Goal: Find specific page/section: Find specific page/section

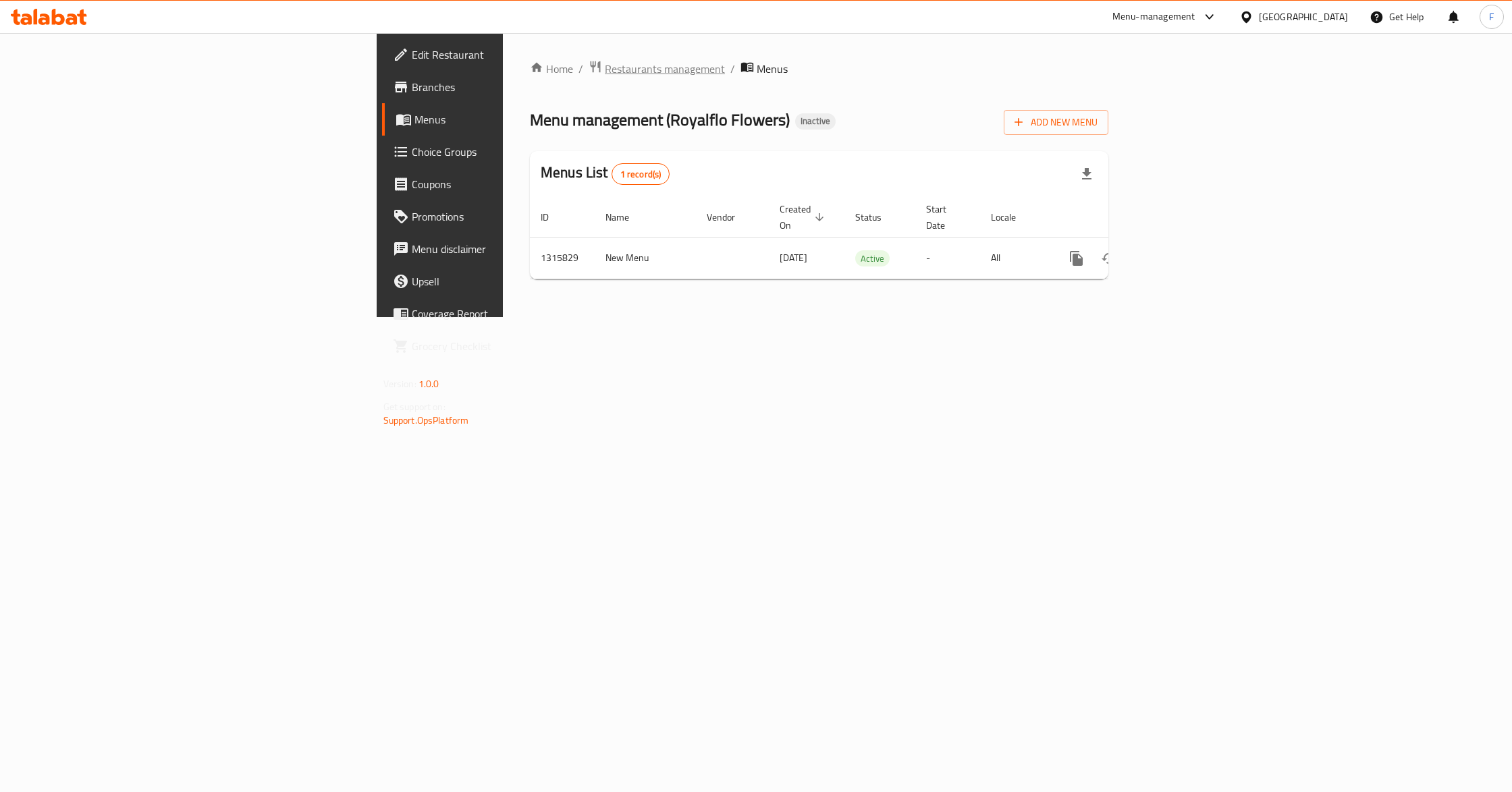
click at [605, 68] on span "Restaurants management" at bounding box center [664, 69] width 120 height 16
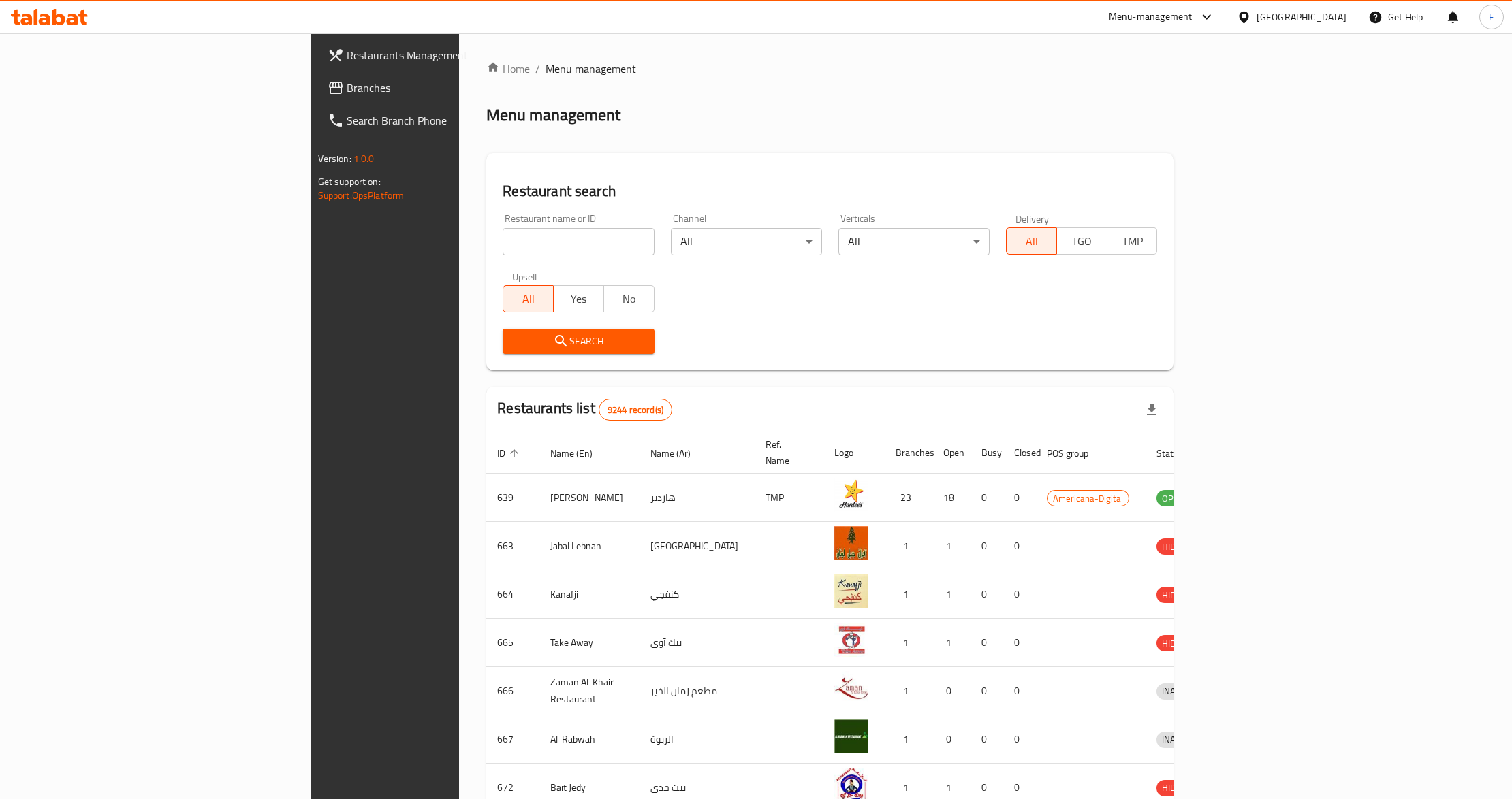
click at [1251, 12] on icon at bounding box center [1244, 18] width 15 height 15
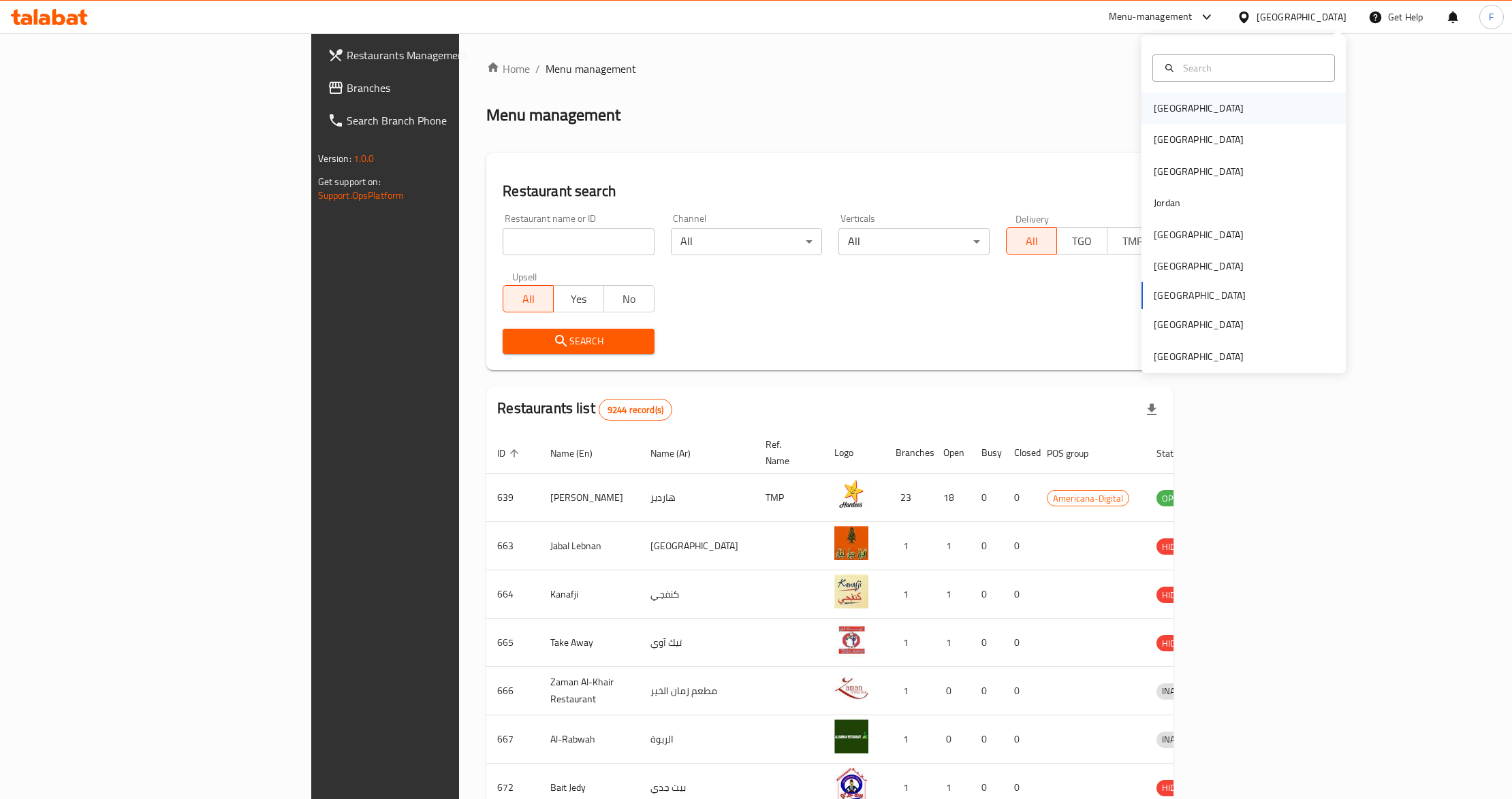
click at [1167, 112] on div "[GEOGRAPHIC_DATA]" at bounding box center [1198, 108] width 90 height 15
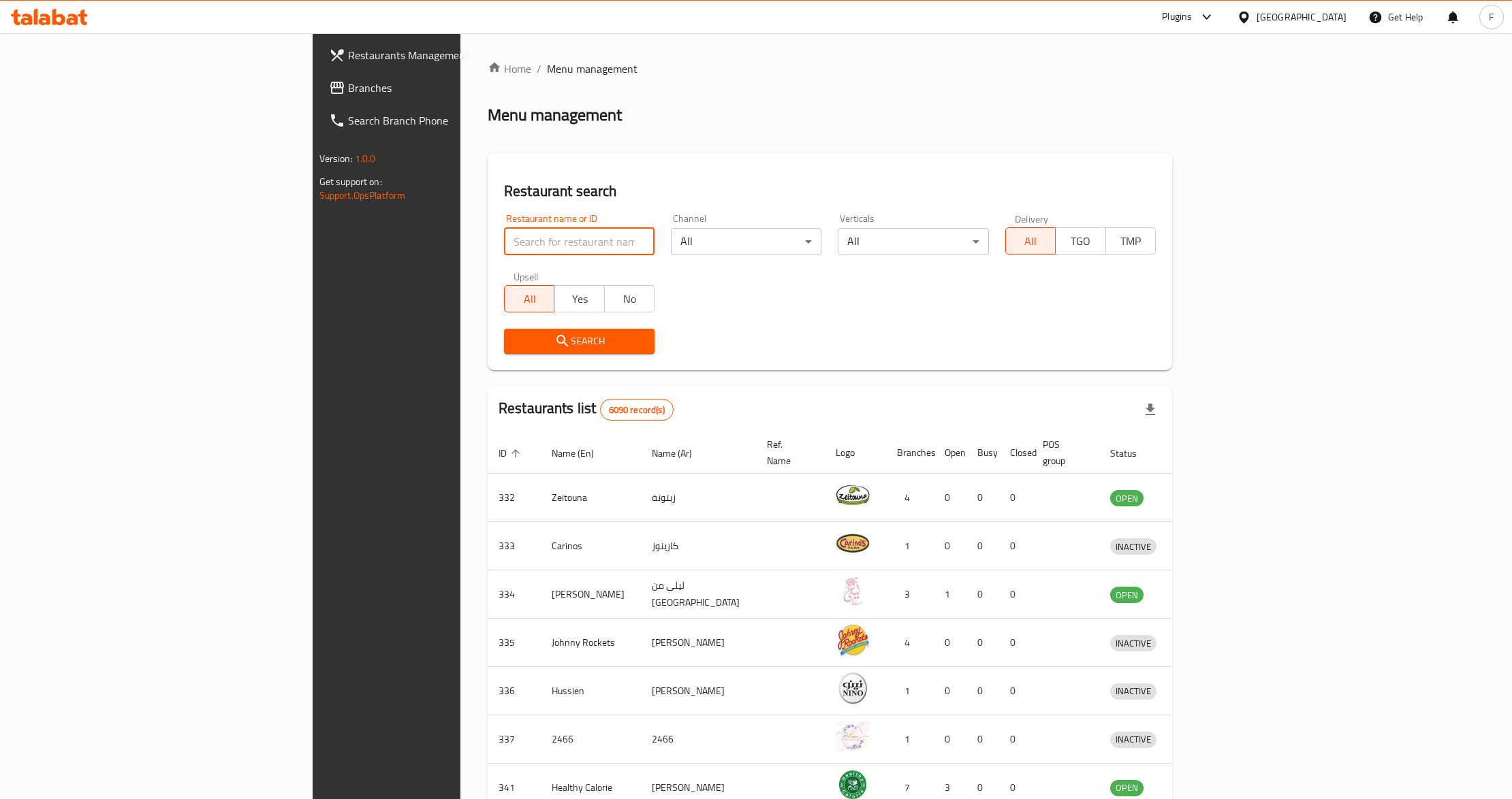
drag, startPoint x: 401, startPoint y: 237, endPoint x: 366, endPoint y: 239, distance: 35.1
click at [504, 239] on input "search" at bounding box center [579, 241] width 150 height 27
paste input "Natural Beauty"
type input "Natural Beauty"
click button "Search" at bounding box center [579, 341] width 150 height 25
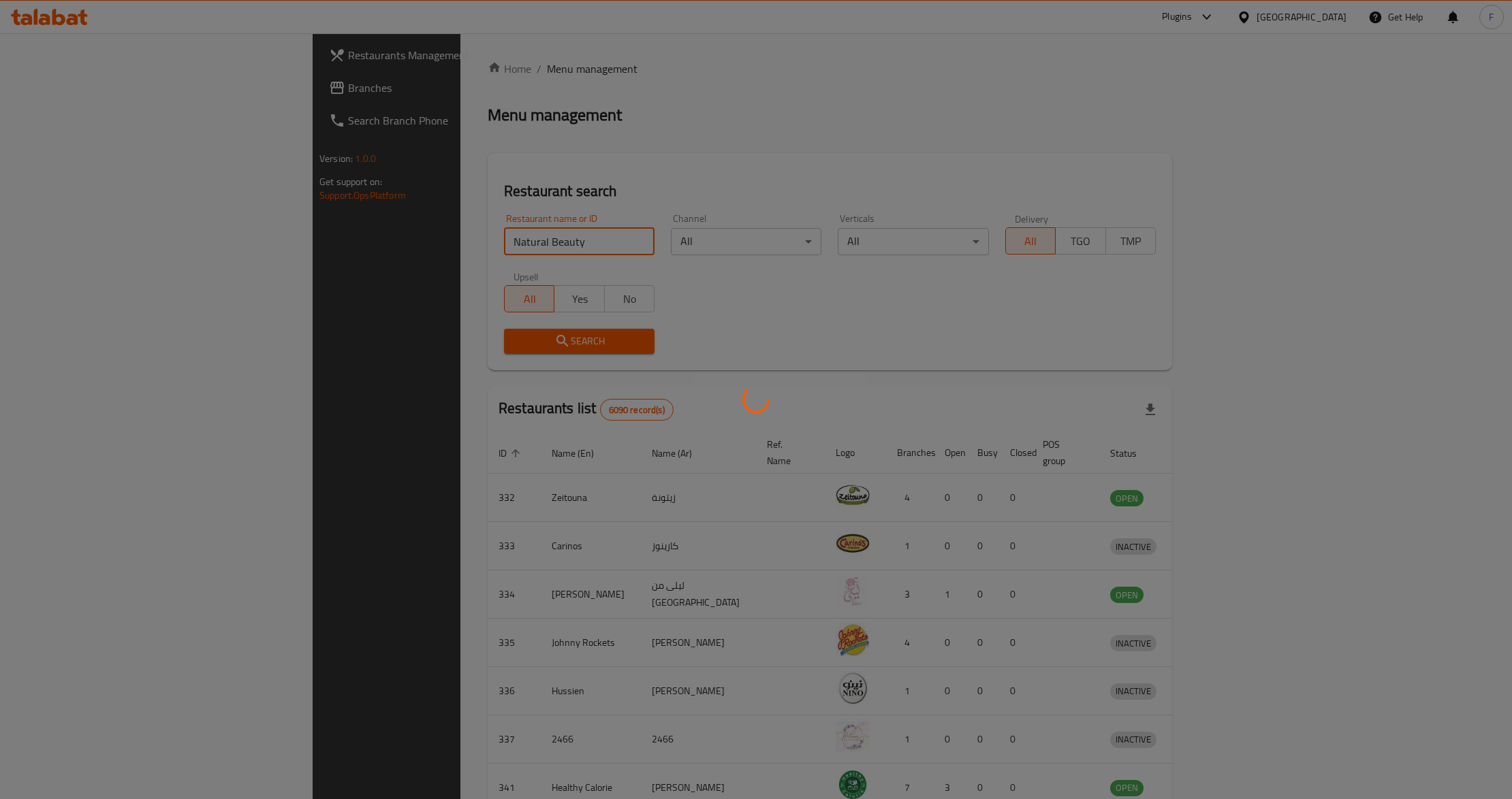
click button "Search" at bounding box center [579, 341] width 150 height 25
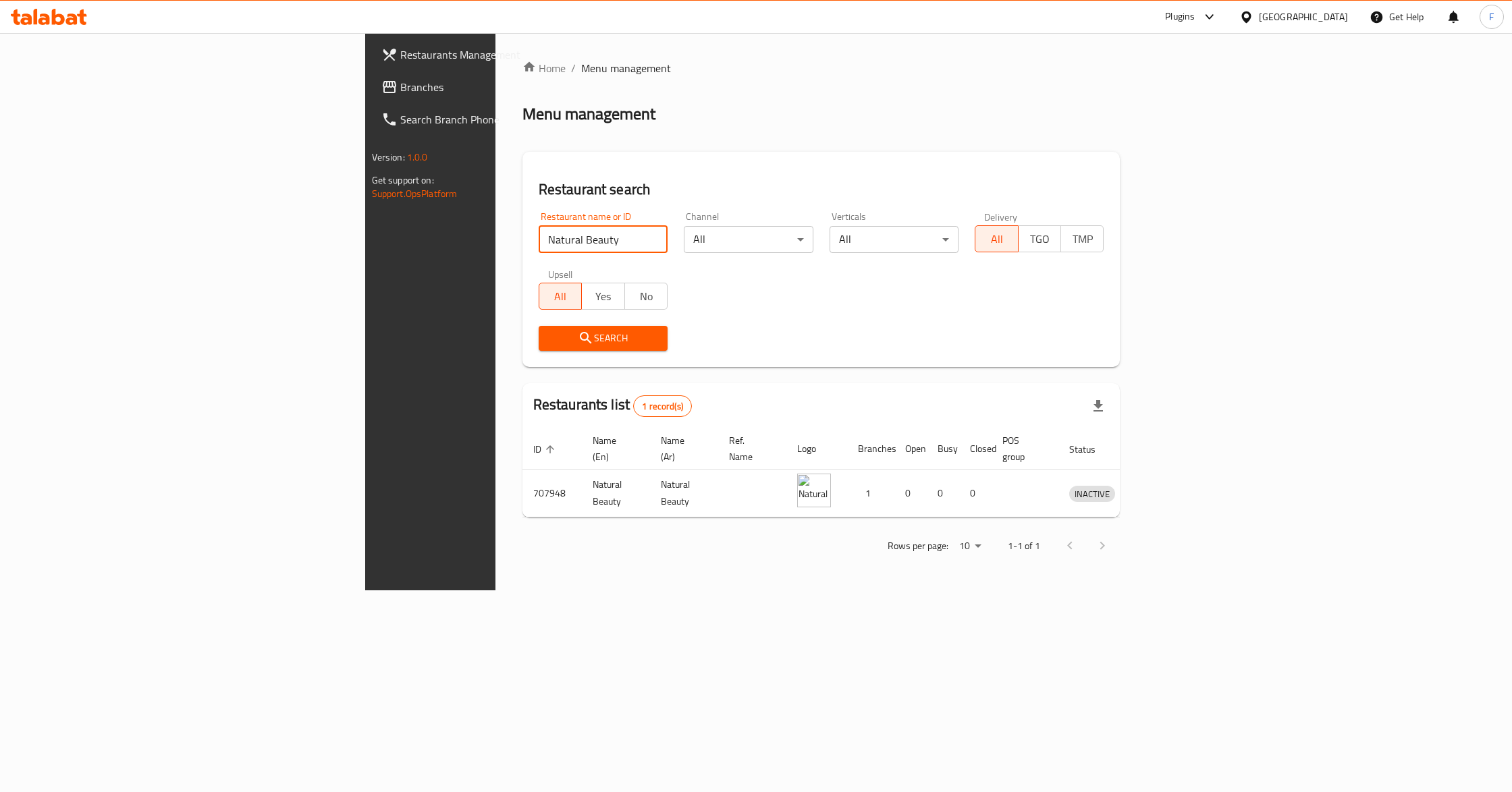
click at [550, 340] on span "Search" at bounding box center [603, 338] width 107 height 17
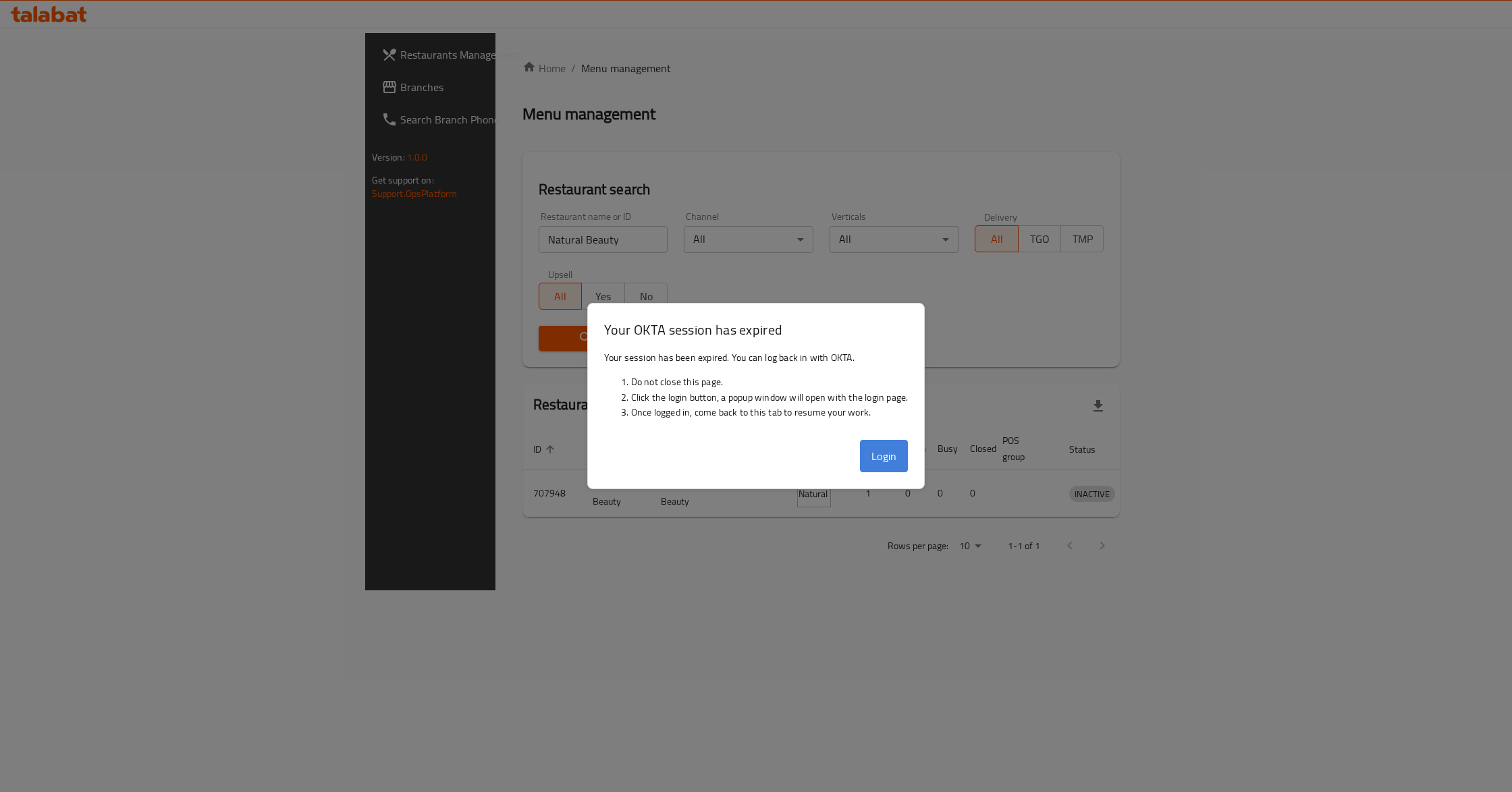
click at [889, 449] on button "Login" at bounding box center [884, 456] width 49 height 33
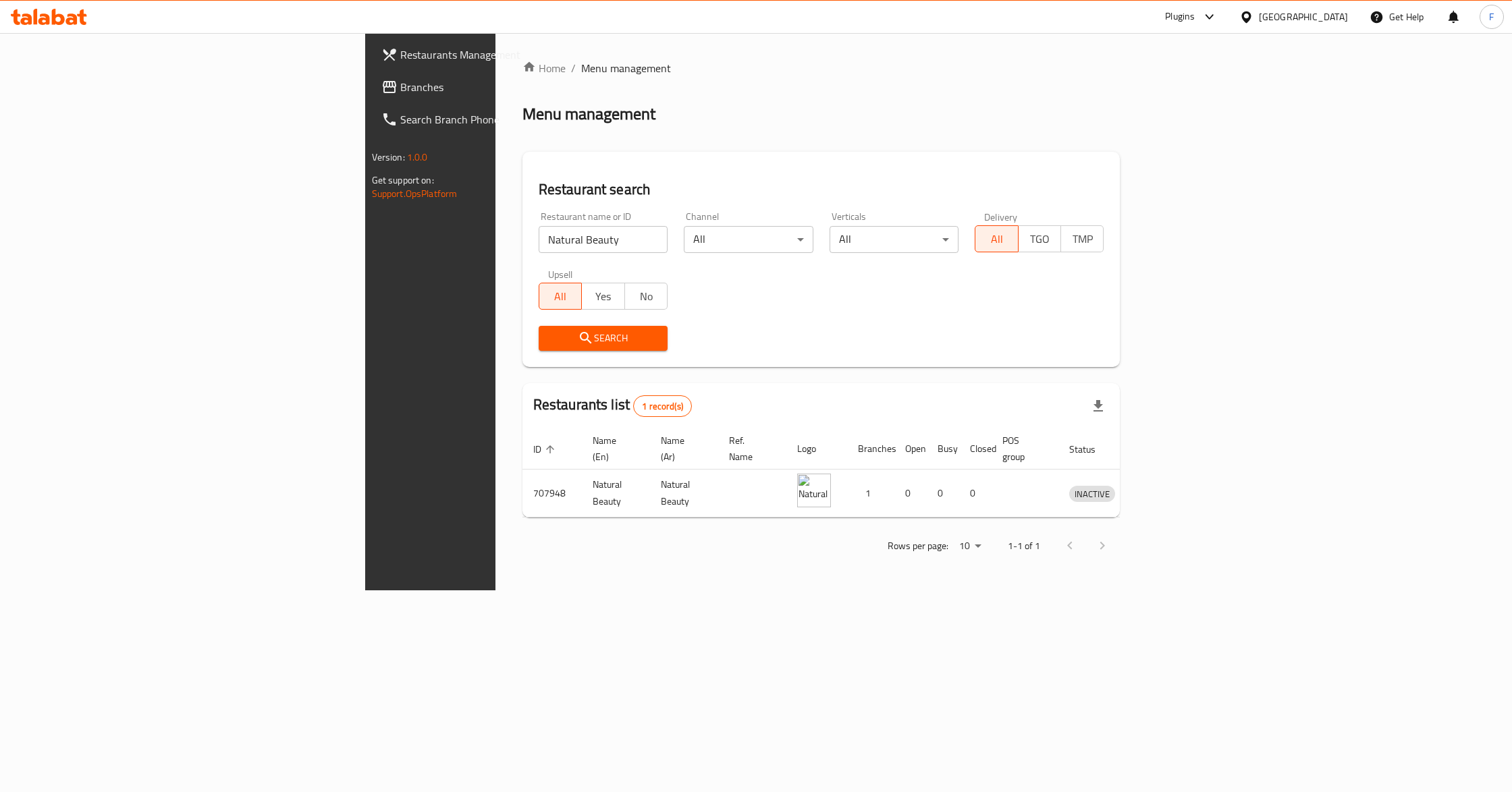
click at [1195, 15] on div "Plugins" at bounding box center [1180, 17] width 30 height 16
click at [1259, 17] on div at bounding box center [1249, 17] width 20 height 15
click at [1168, 135] on div "[GEOGRAPHIC_DATA]" at bounding box center [1202, 134] width 110 height 31
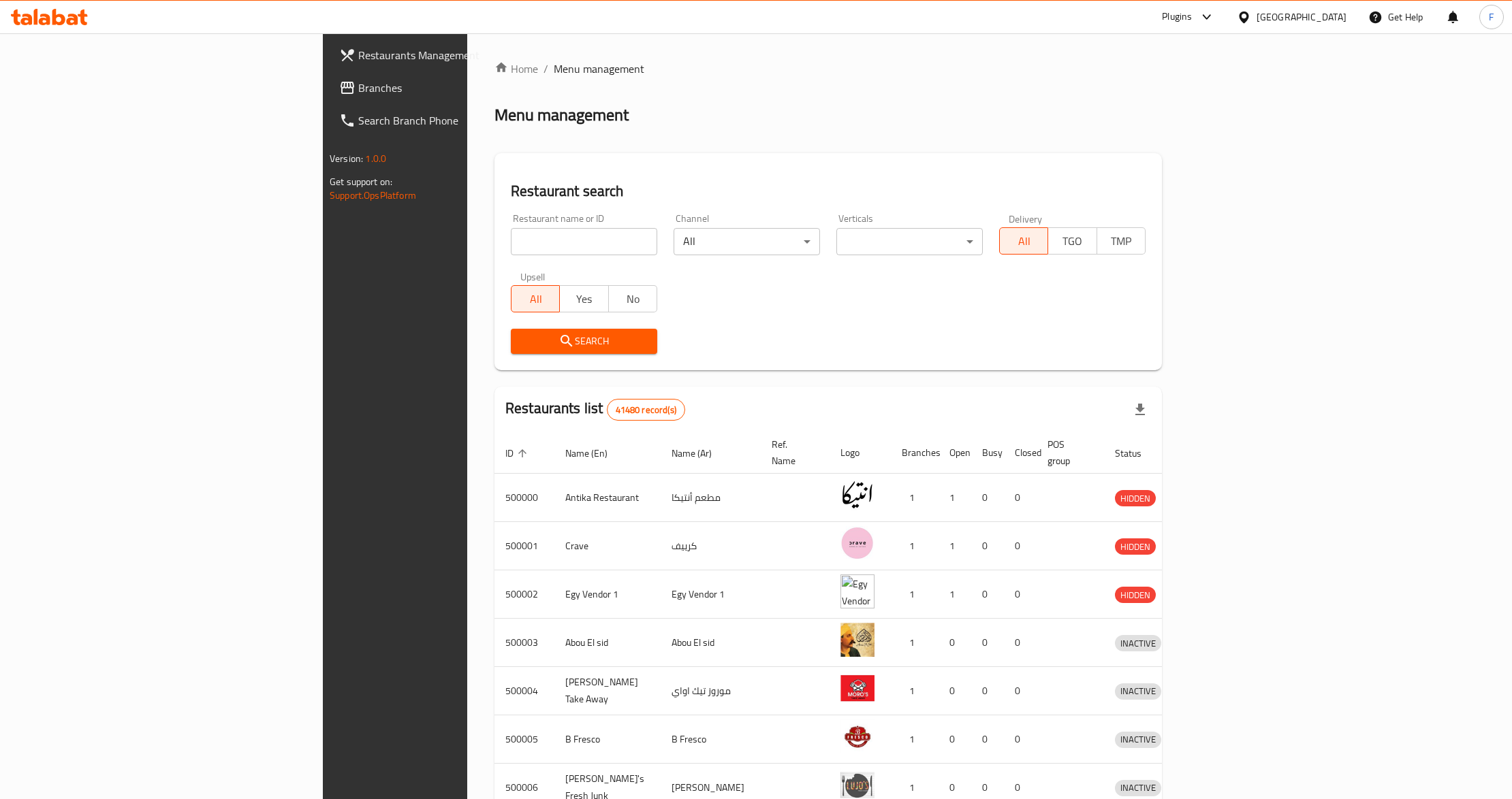
click at [1192, 17] on div "Plugins" at bounding box center [1176, 17] width 30 height 16
click at [1142, 297] on div "Restaurant-Management" at bounding box center [1142, 301] width 107 height 15
